Goal: Use online tool/utility: Utilize a website feature to perform a specific function

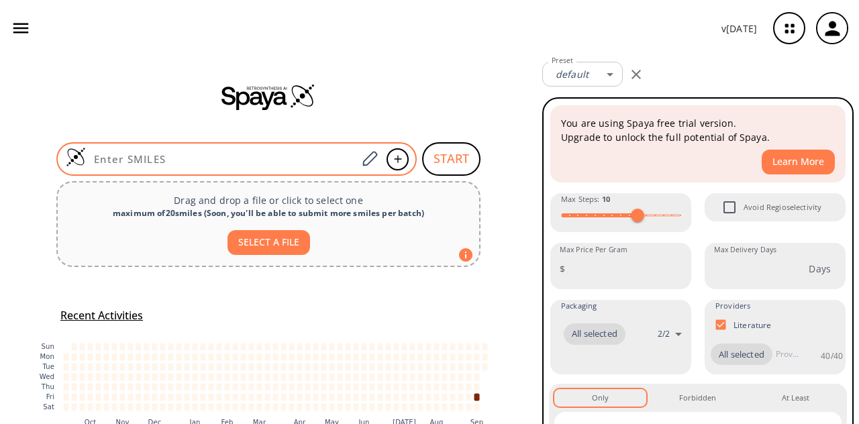
type input "COC1=CC(NCCOC)=C(NC(C=C)=O)C=C1C(NC2=NC(C3=CNC4=CC=CC=C43)=CC=N2)=O"
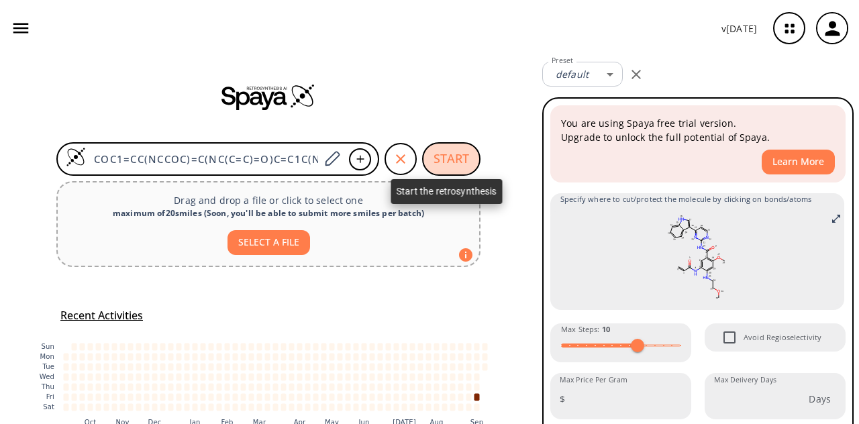
click at [435, 163] on button "START" at bounding box center [451, 159] width 58 height 34
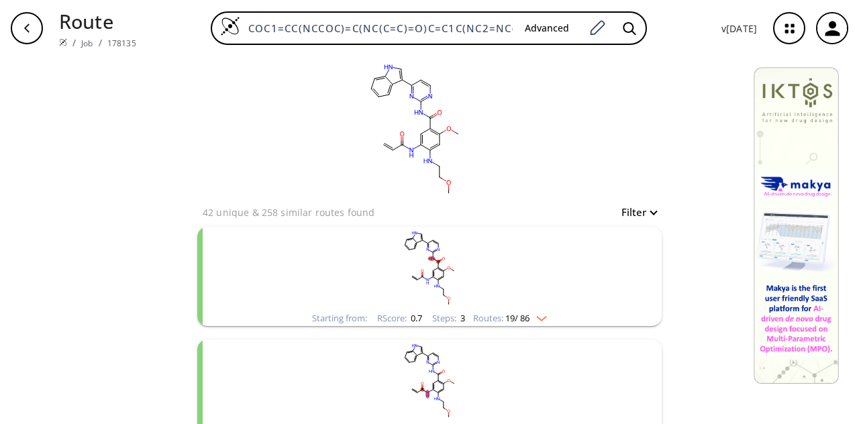
click at [508, 289] on rect "clusters" at bounding box center [429, 269] width 349 height 84
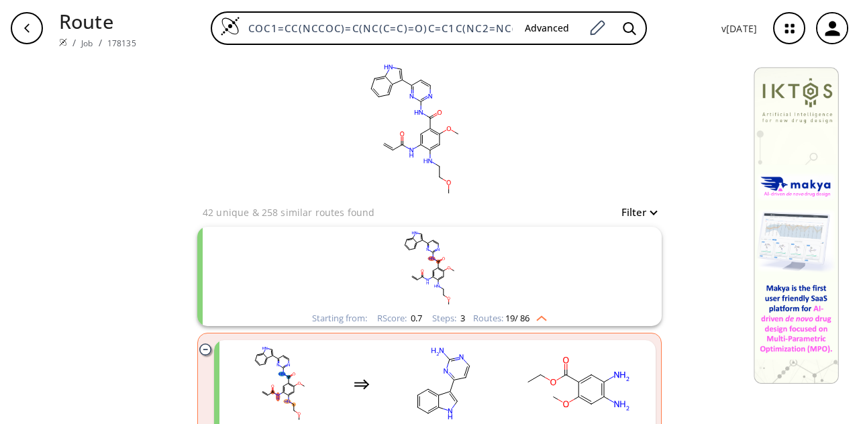
scroll to position [156, 0]
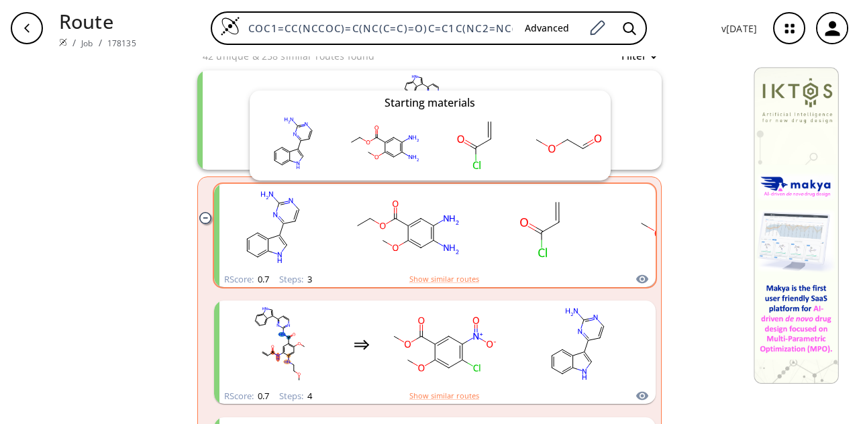
click at [640, 279] on icon "clusters" at bounding box center [642, 279] width 12 height 9
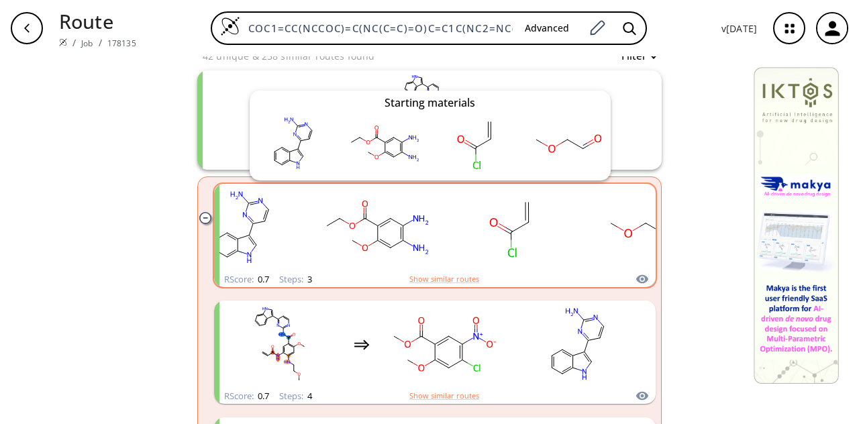
click at [641, 276] on icon "clusters" at bounding box center [642, 279] width 12 height 9
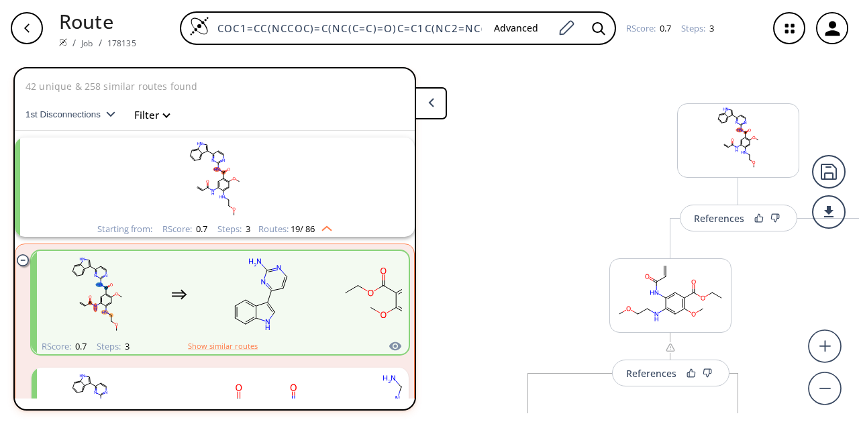
click at [438, 102] on button at bounding box center [431, 103] width 32 height 32
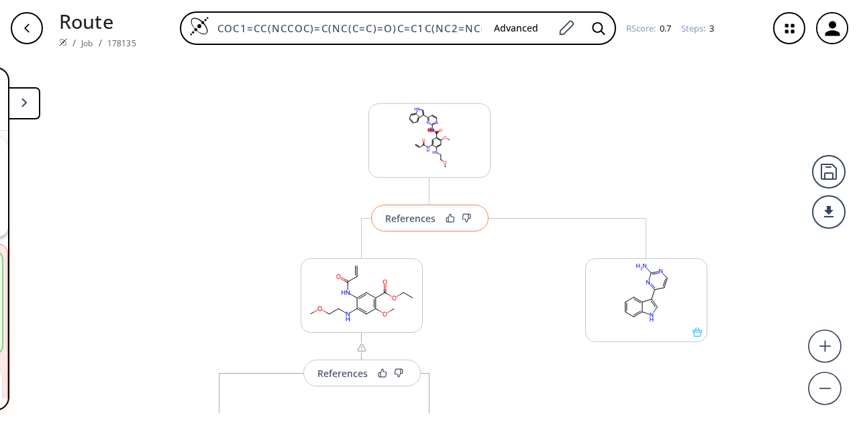
click at [393, 227] on button "References" at bounding box center [429, 218] width 117 height 27
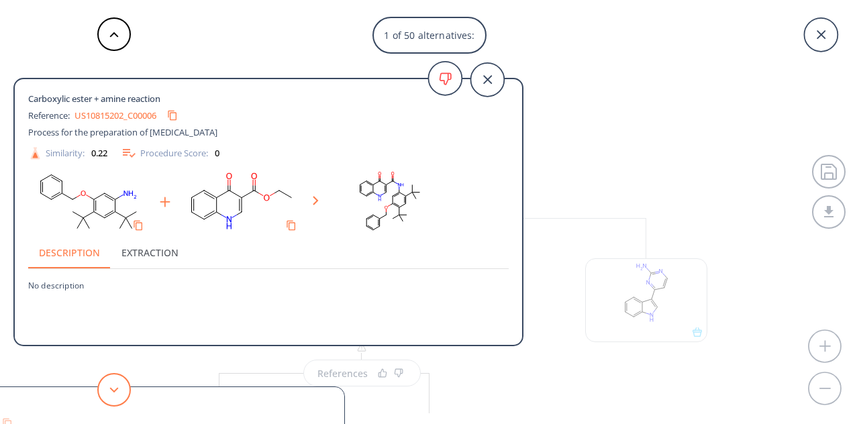
click at [113, 389] on icon at bounding box center [113, 390] width 9 height 6
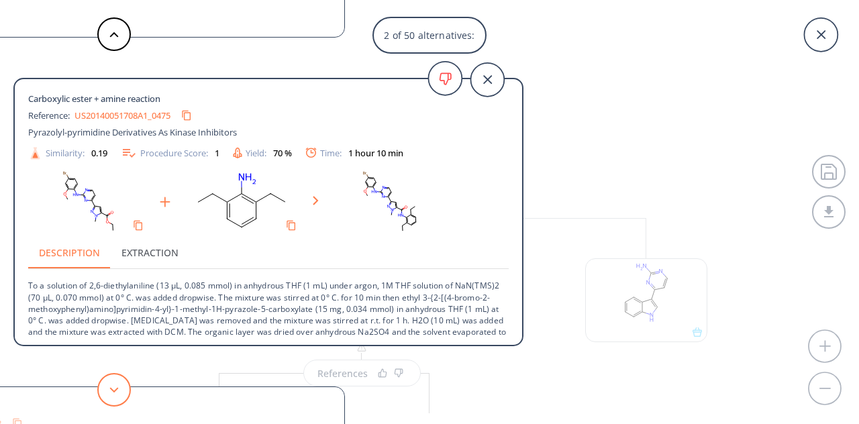
click at [113, 391] on polygon at bounding box center [114, 389] width 9 height 5
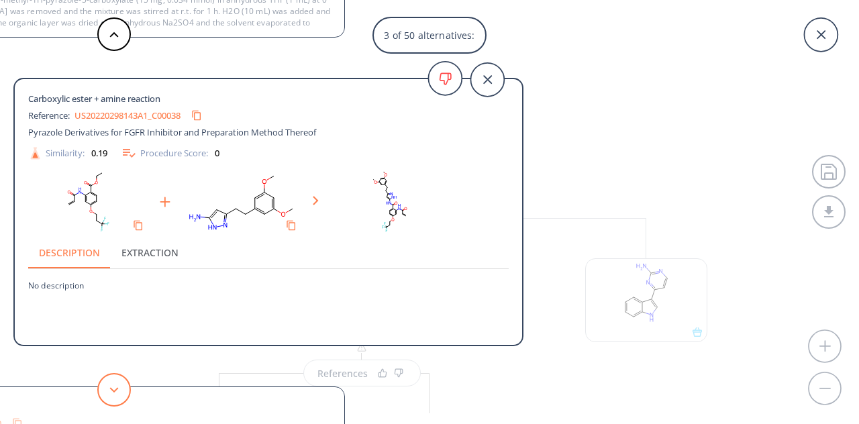
click at [111, 392] on icon at bounding box center [113, 390] width 9 height 6
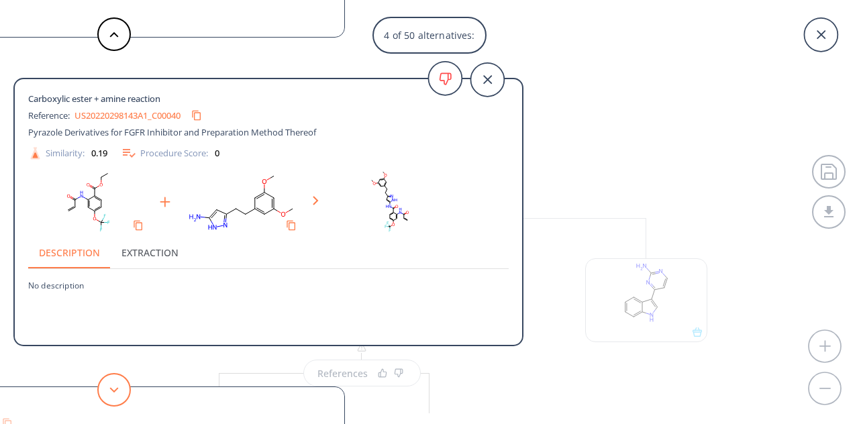
click at [111, 392] on icon at bounding box center [113, 390] width 9 height 6
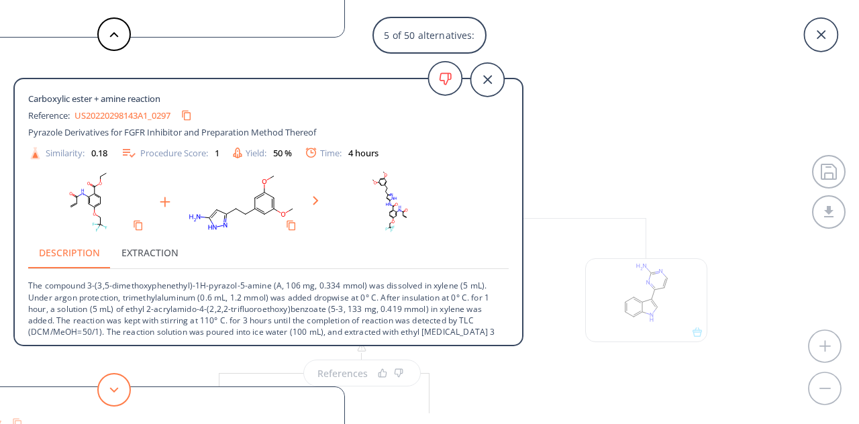
click at [108, 395] on button at bounding box center [114, 390] width 34 height 34
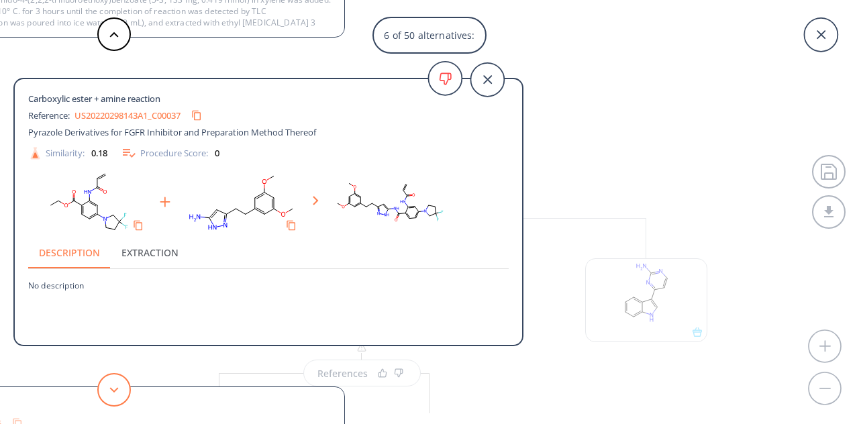
click at [120, 389] on button at bounding box center [114, 390] width 34 height 34
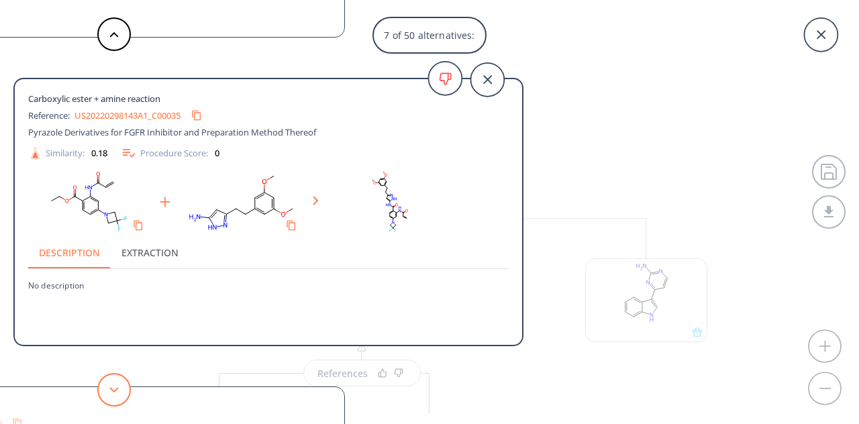
click at [120, 388] on button at bounding box center [114, 390] width 34 height 34
click at [120, 387] on button at bounding box center [114, 390] width 34 height 34
click at [121, 387] on button at bounding box center [114, 390] width 34 height 34
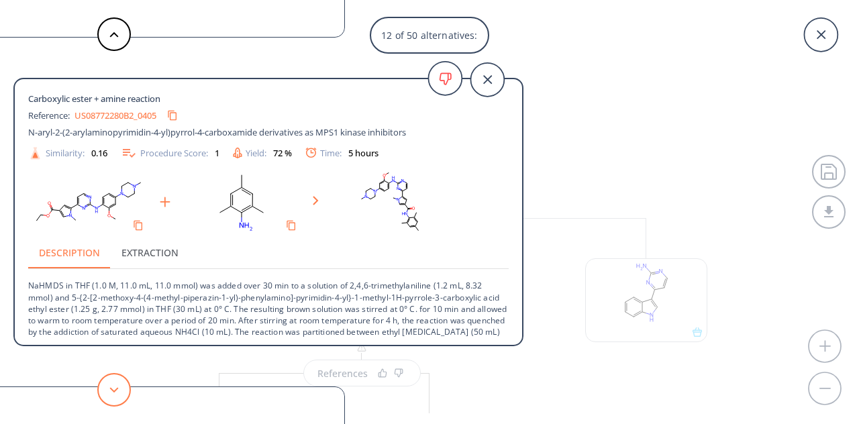
click at [113, 382] on button at bounding box center [114, 390] width 34 height 34
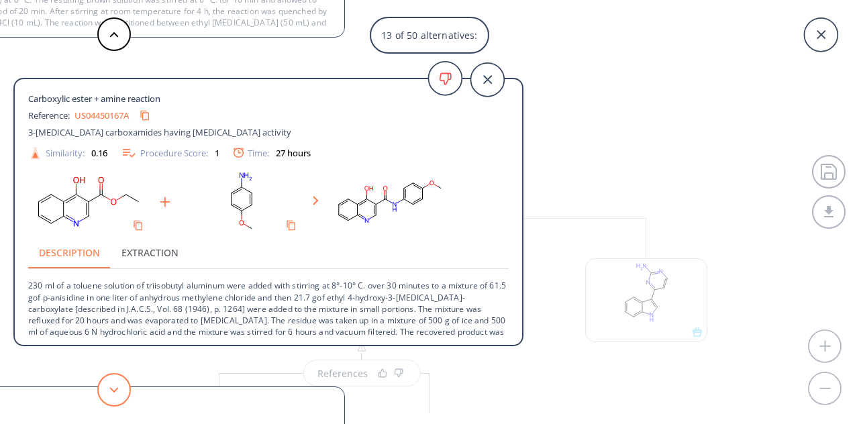
click at [113, 382] on button at bounding box center [114, 390] width 34 height 34
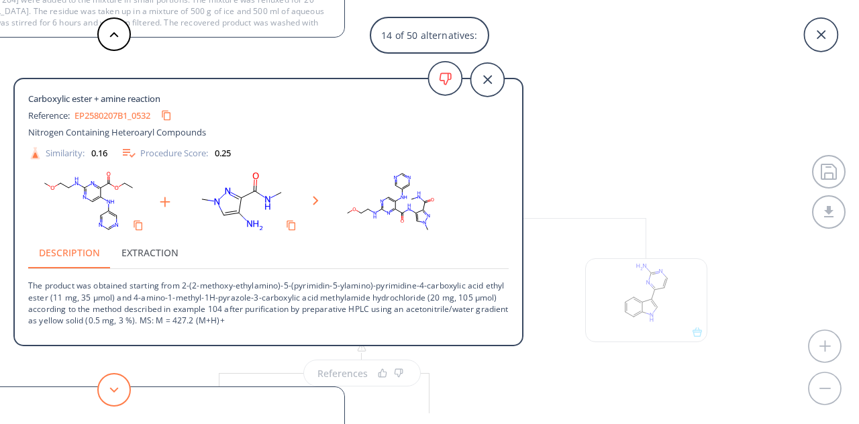
click at [113, 382] on button at bounding box center [114, 390] width 34 height 34
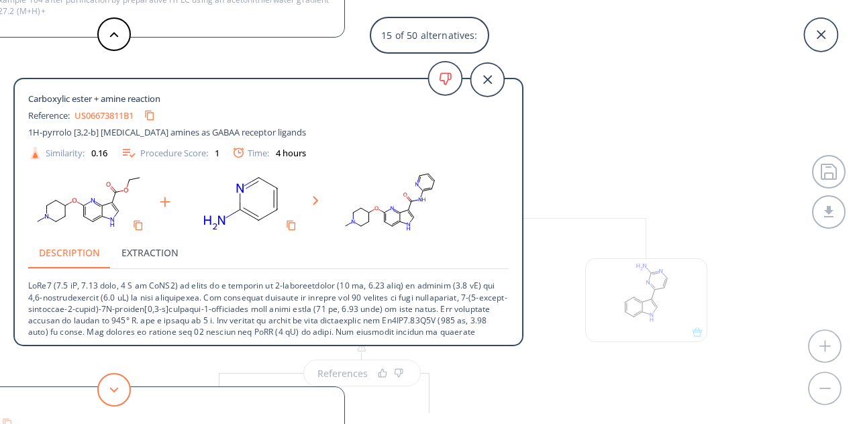
click at [113, 382] on button at bounding box center [114, 390] width 34 height 34
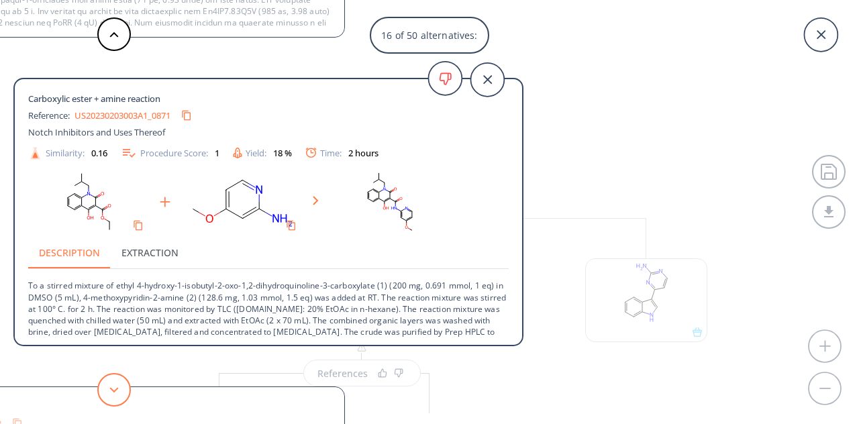
click at [113, 382] on button at bounding box center [114, 390] width 34 height 34
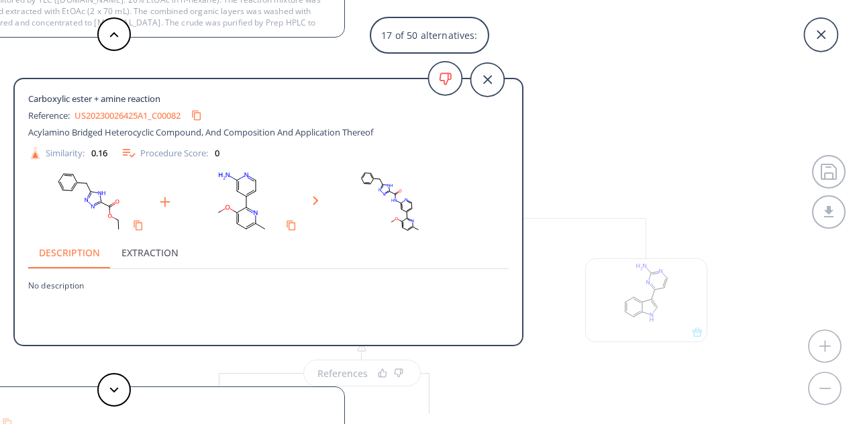
click at [542, 86] on div "17 of 50 alternatives: Carboxylic ester + amine reaction Reference: US10815202_…" at bounding box center [429, 212] width 859 height 424
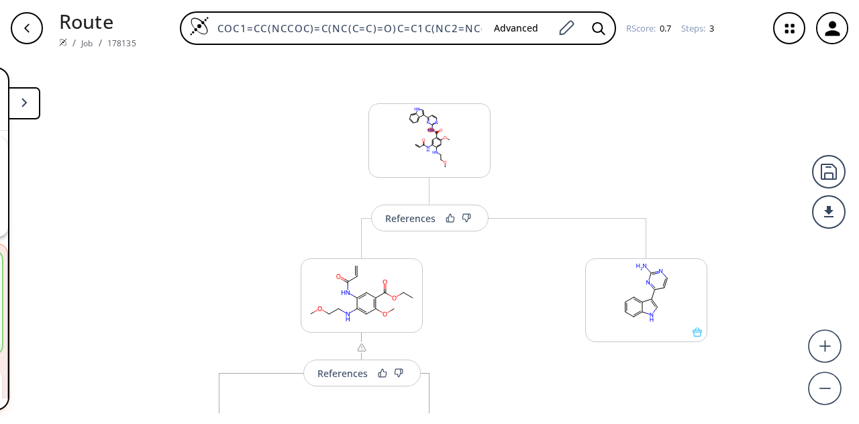
click at [31, 26] on icon "button" at bounding box center [26, 28] width 11 height 11
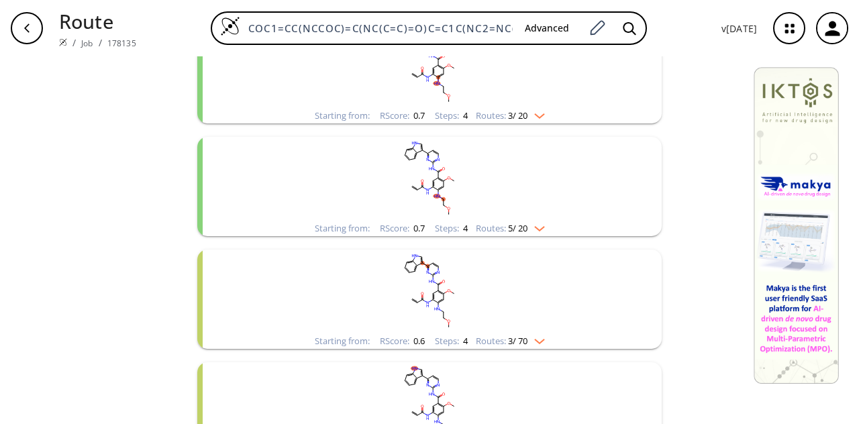
scroll to position [272, 0]
